Goal: Navigation & Orientation: Go to known website

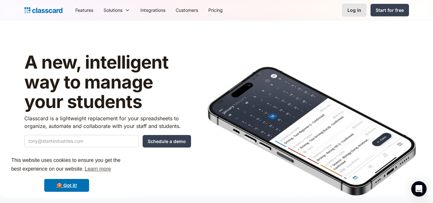
click at [363, 10] on link "Log in" at bounding box center [354, 10] width 25 height 13
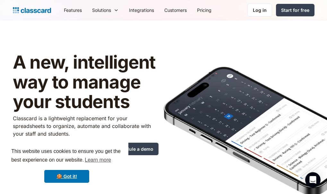
drag, startPoint x: 3, startPoint y: 19, endPoint x: 0, endPoint y: 4, distance: 15.6
click at [0, 5] on div "Features Resources Blog The latest industry news, updates and info. Customer st…" at bounding box center [163, 10] width 327 height 21
